Goal: Consume media (video, audio)

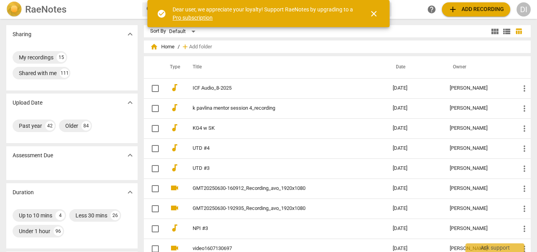
click at [376, 14] on span "close" at bounding box center [373, 13] width 9 height 9
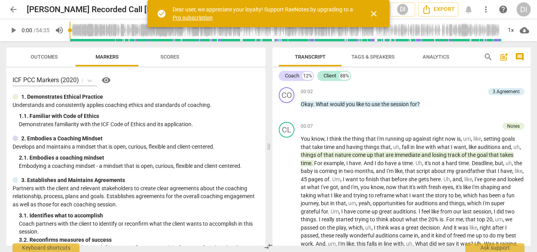
click at [373, 17] on span "close" at bounding box center [373, 13] width 9 height 9
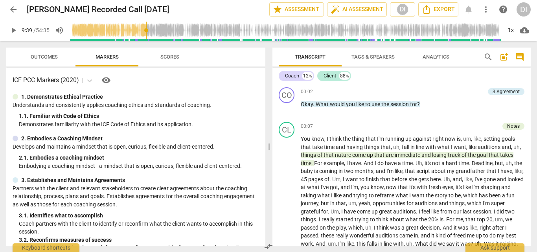
scroll to position [854, 0]
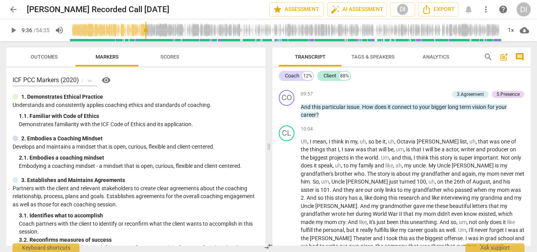
drag, startPoint x: 72, startPoint y: 33, endPoint x: 147, endPoint y: 37, distance: 75.6
click at [147, 37] on input "range" at bounding box center [286, 30] width 432 height 25
click at [13, 30] on span "play_arrow" at bounding box center [13, 30] width 9 height 9
click at [12, 33] on span "pause" at bounding box center [13, 30] width 9 height 9
type input "583"
